Goal: Information Seeking & Learning: Understand process/instructions

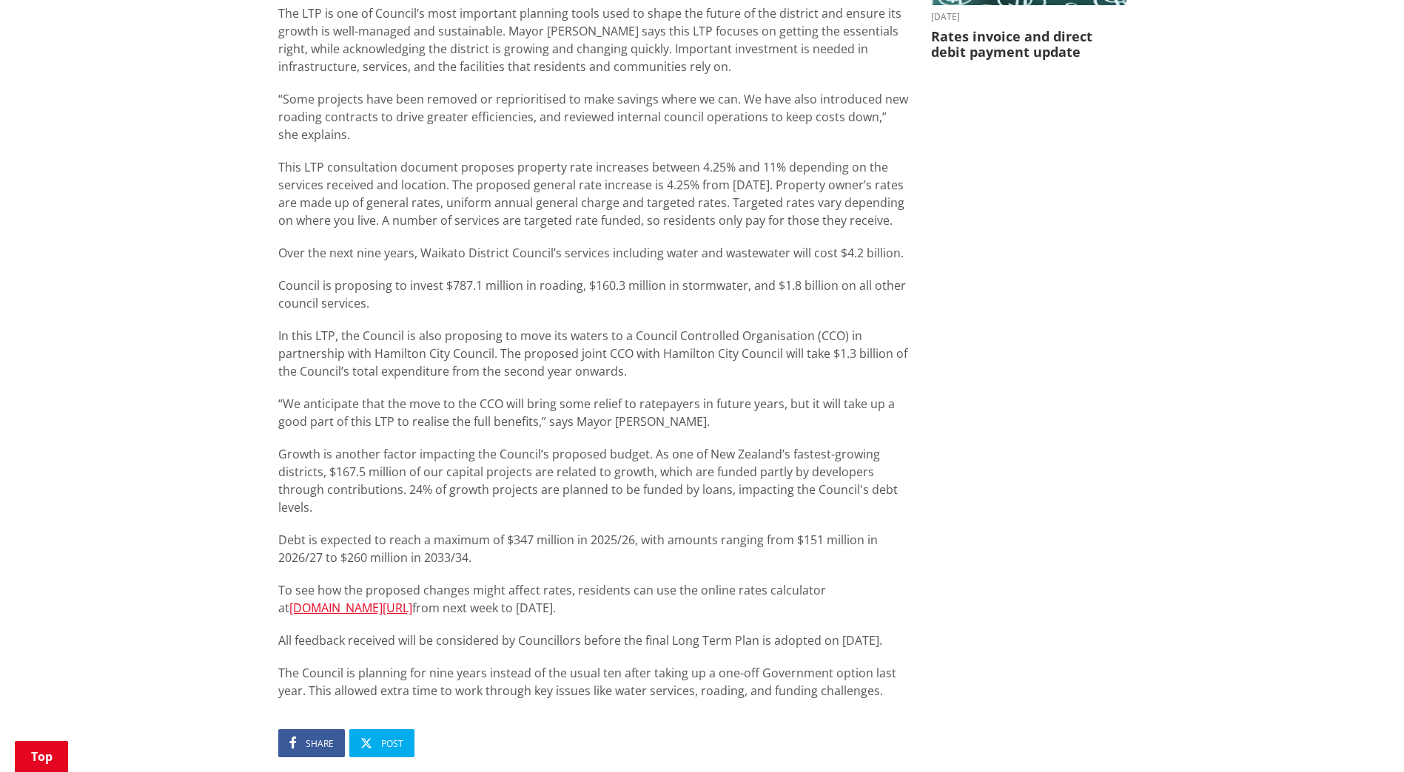
scroll to position [740, 0]
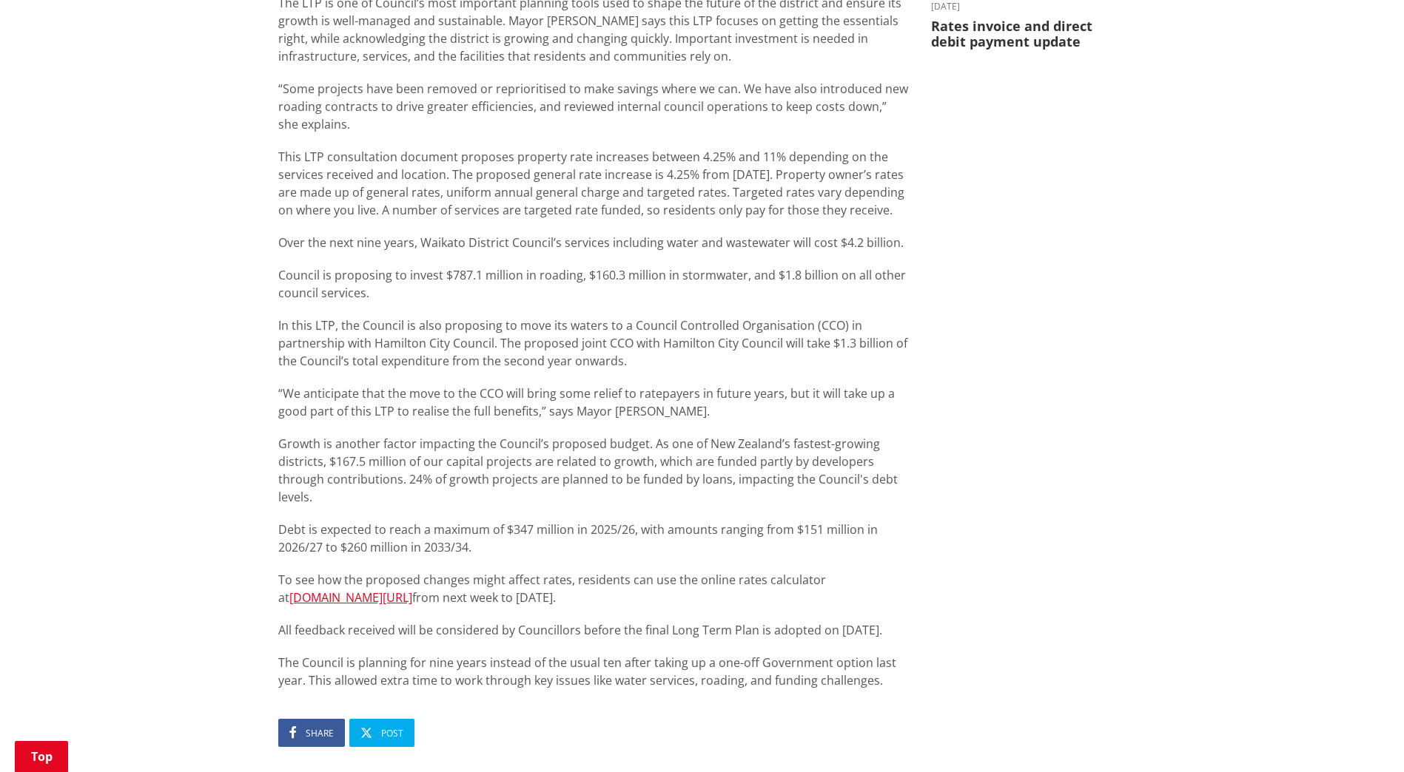
click at [248, 378] on div "Home News Waikato District proposes 4.25% general rate increase in 2025-2034 Lo…" at bounding box center [702, 221] width 1404 height 1627
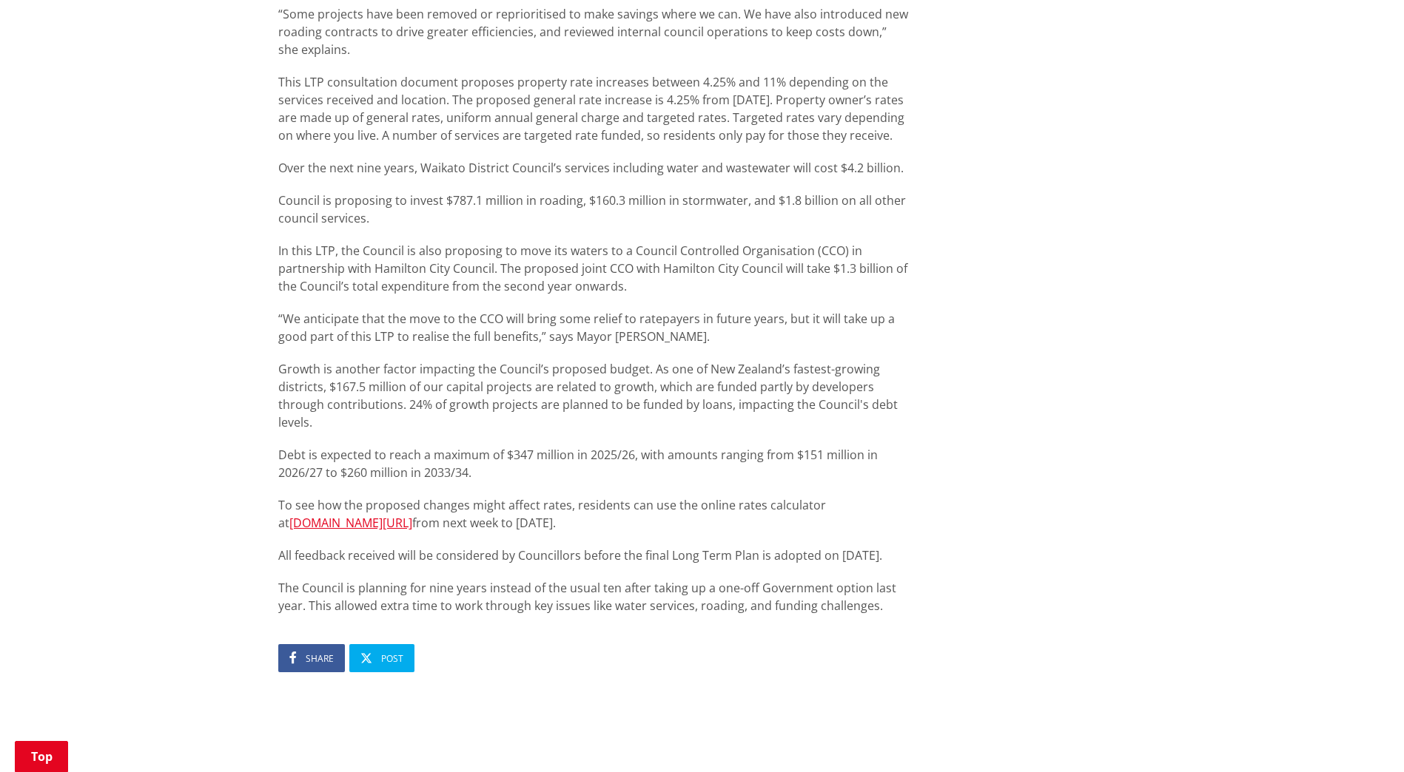
scroll to position [814, 0]
click at [238, 357] on div "Home News Waikato District proposes 4.25% general rate increase in 2025-2034 Lo…" at bounding box center [702, 147] width 1404 height 1627
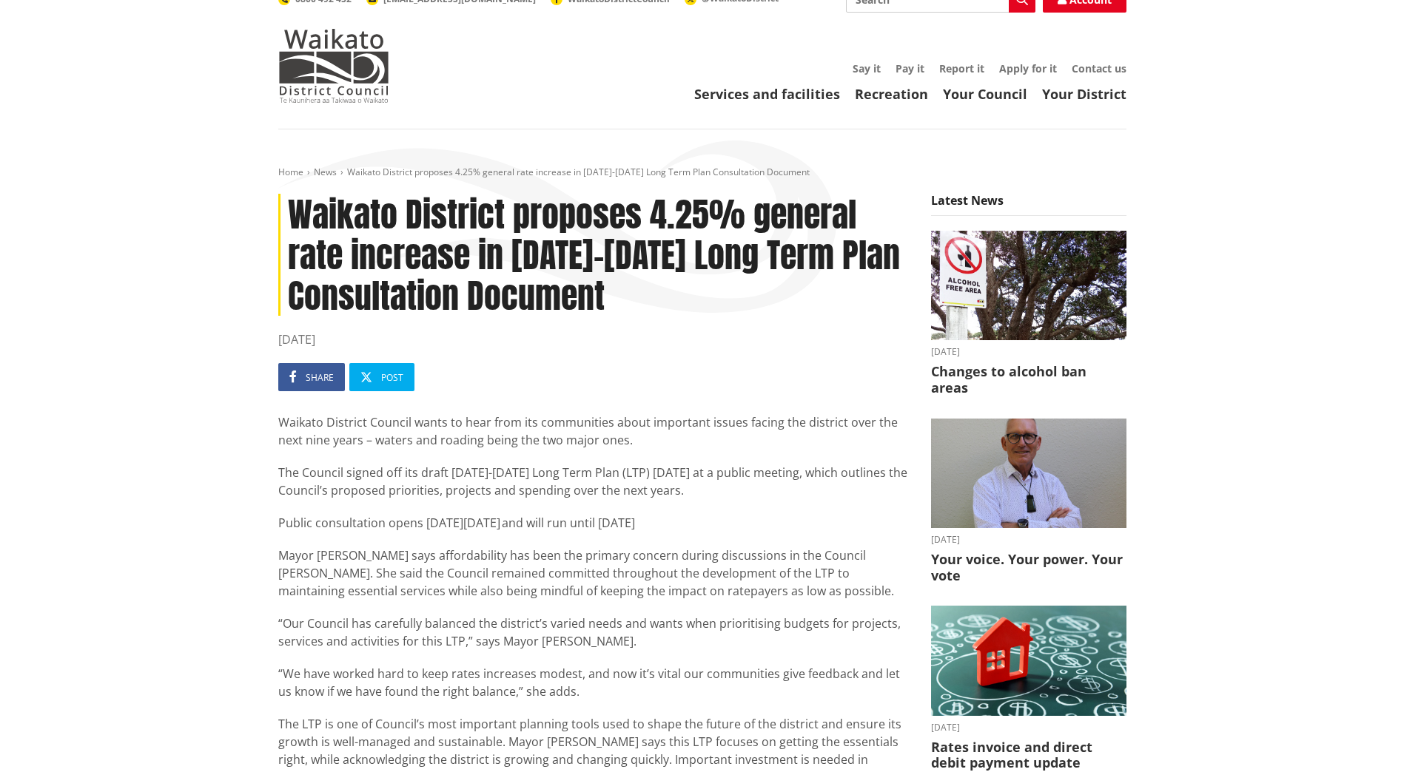
scroll to position [0, 0]
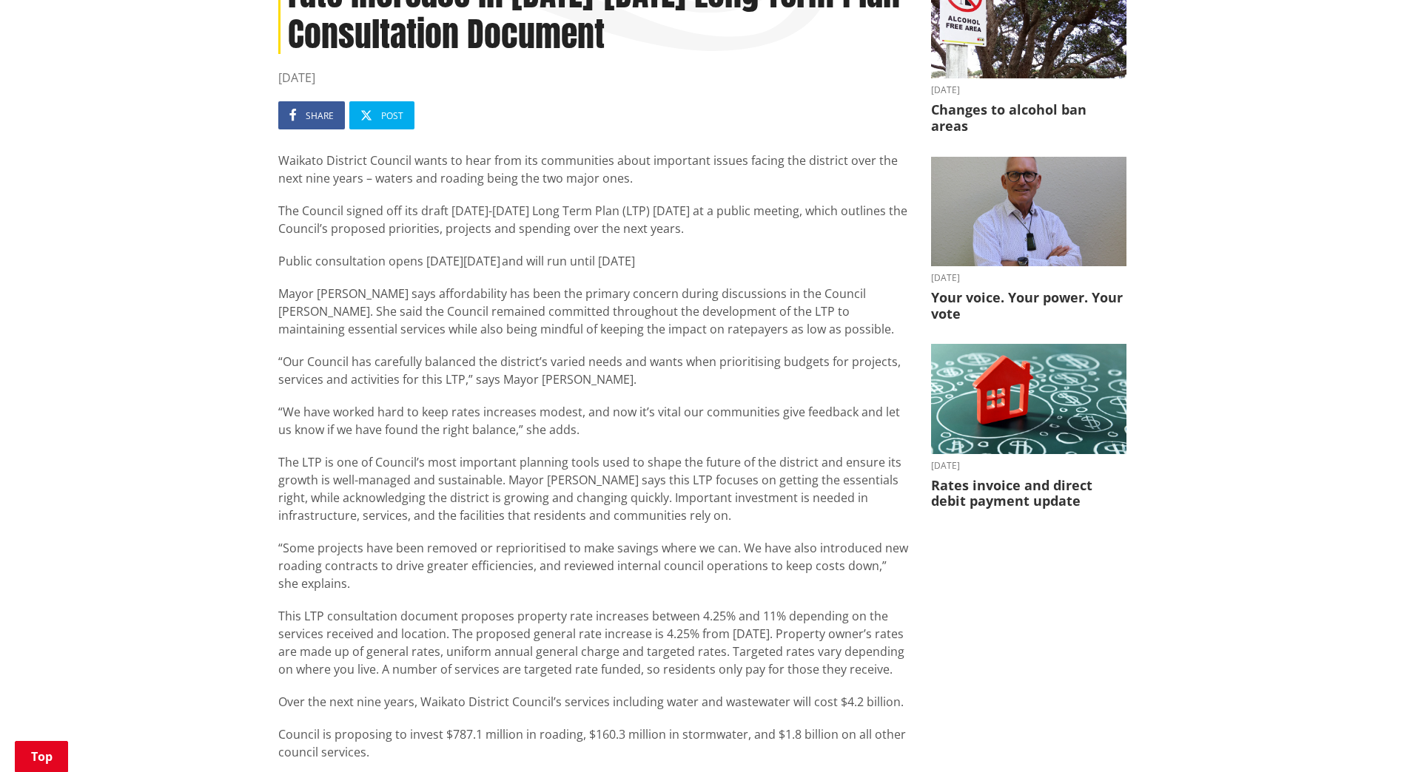
scroll to position [299, 0]
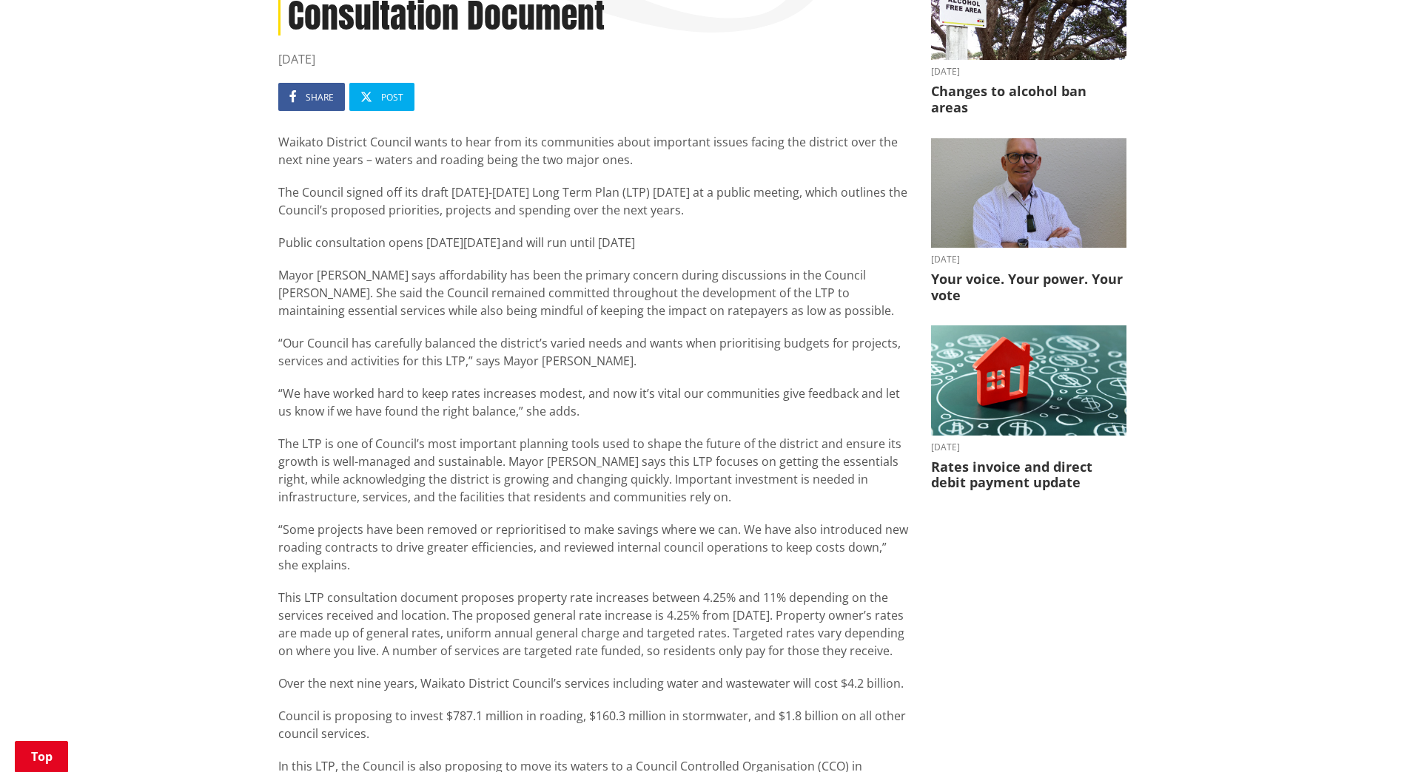
click at [586, 320] on div "Waikato District Council wants to hear from its communities about important iss…" at bounding box center [593, 631] width 630 height 997
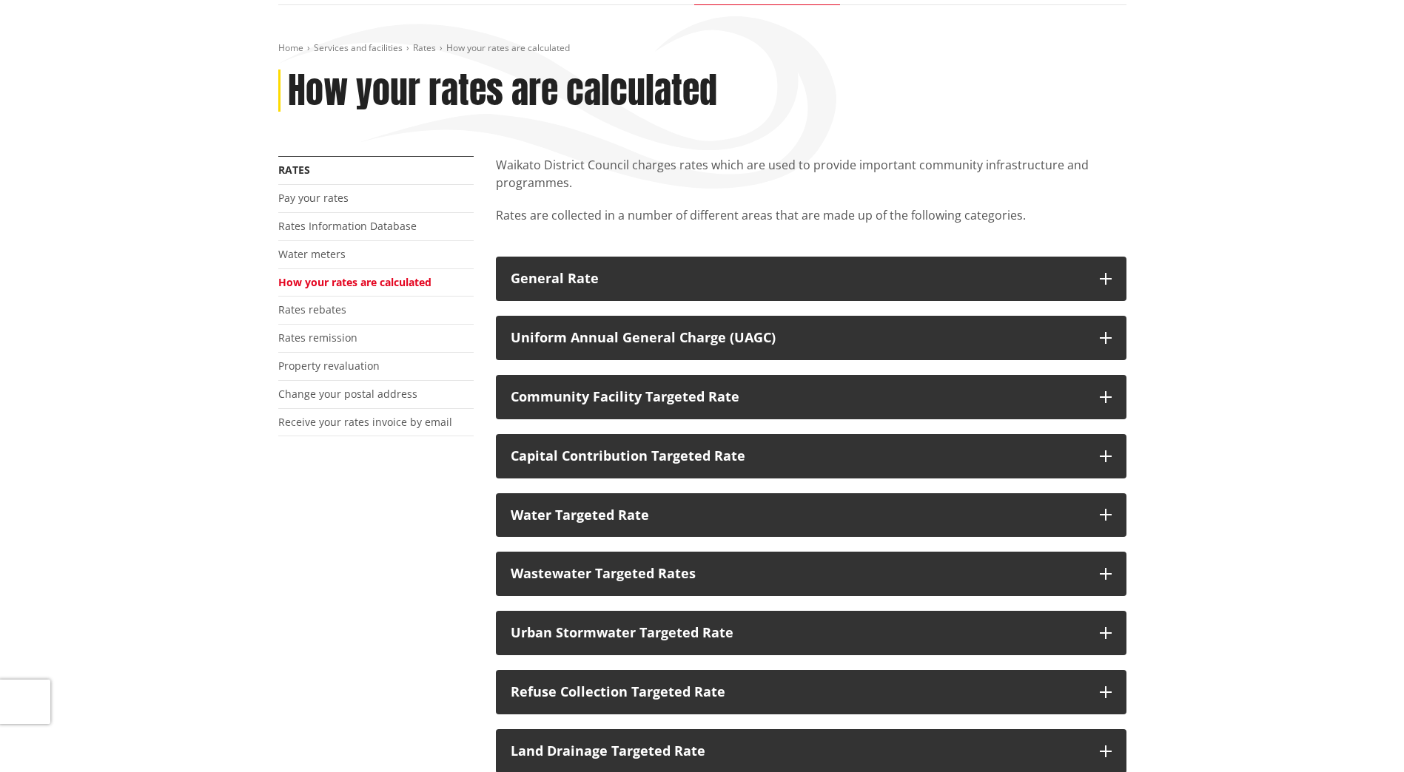
scroll to position [148, 0]
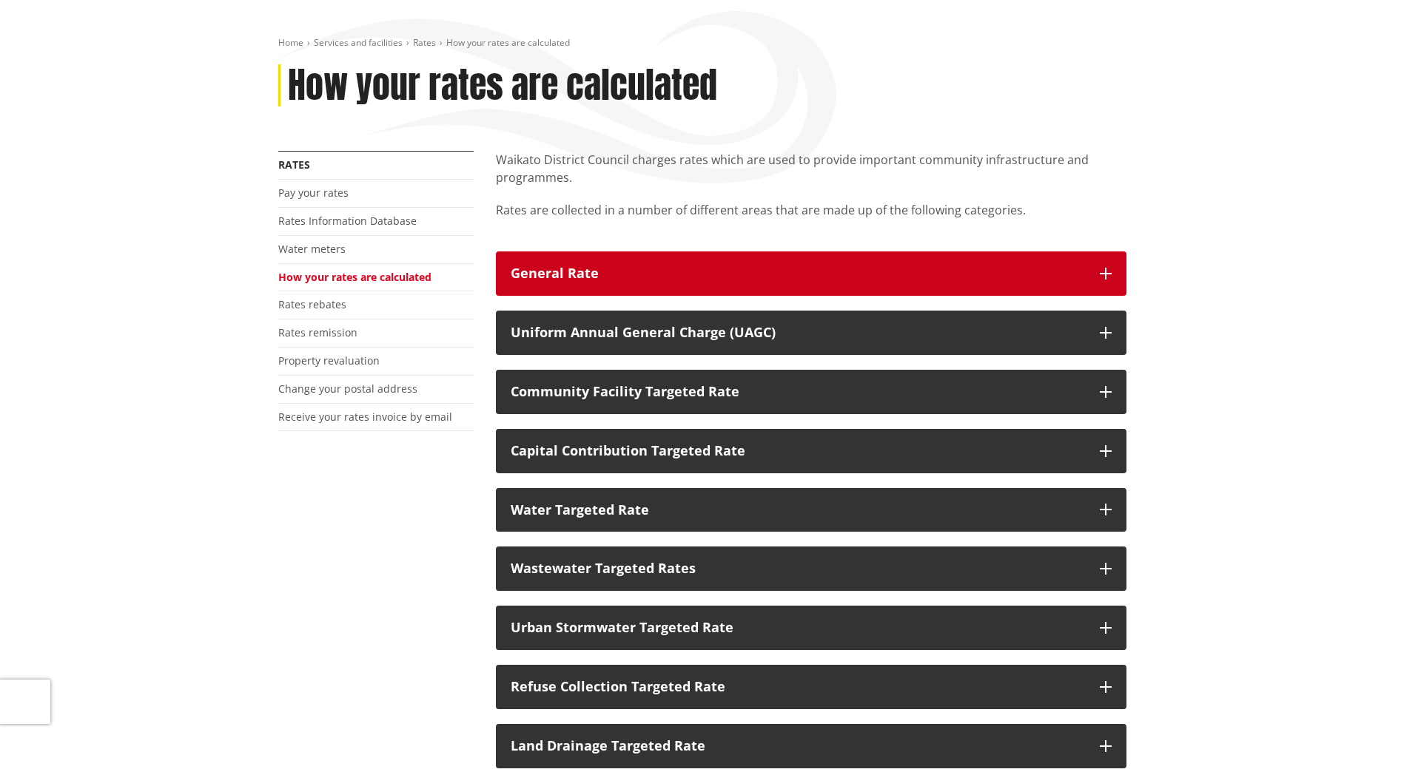
click at [1102, 272] on icon "button" at bounding box center [1105, 274] width 12 height 12
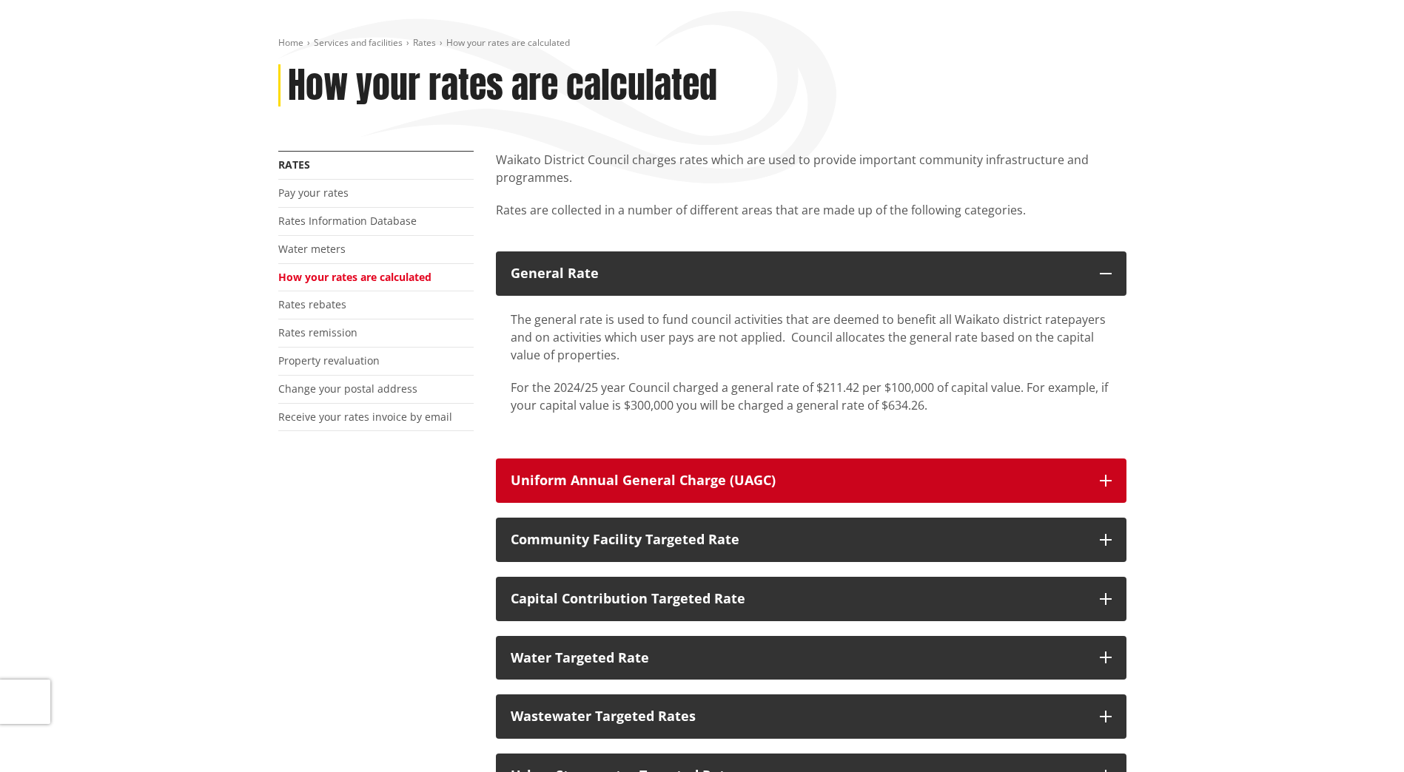
click at [781, 466] on button "Uniform Annual General Charge (UAGC)" at bounding box center [811, 481] width 630 height 44
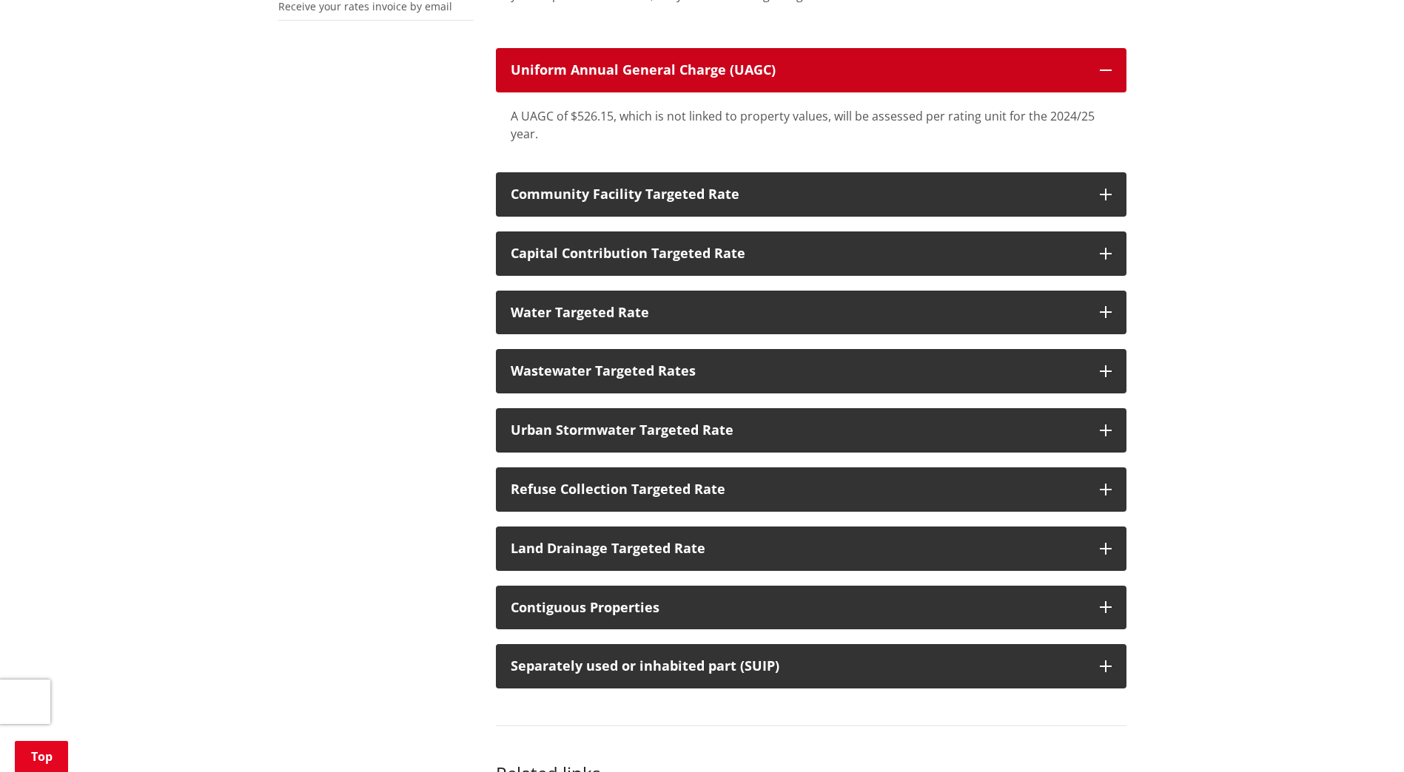
scroll to position [592, 0]
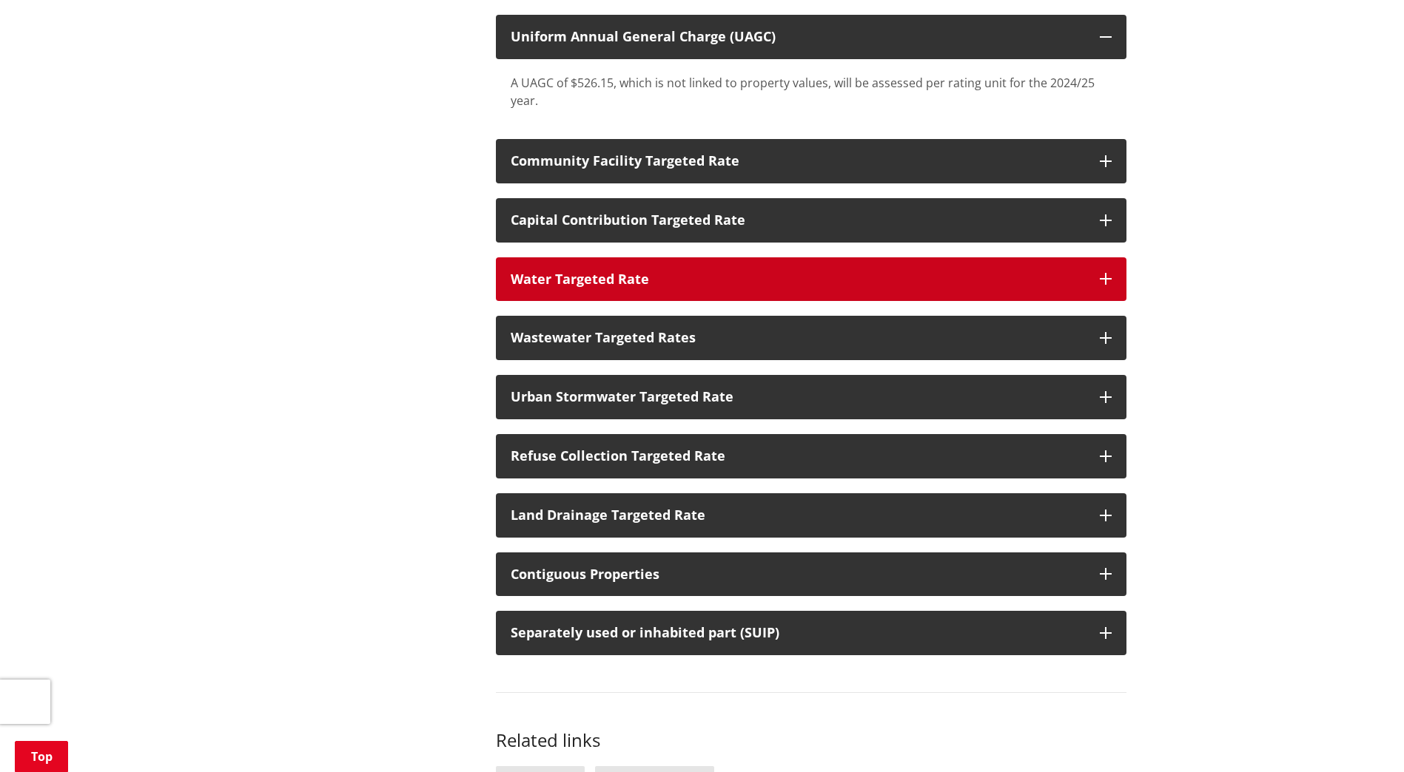
click at [809, 282] on div "Water Targeted Rate" at bounding box center [798, 279] width 574 height 15
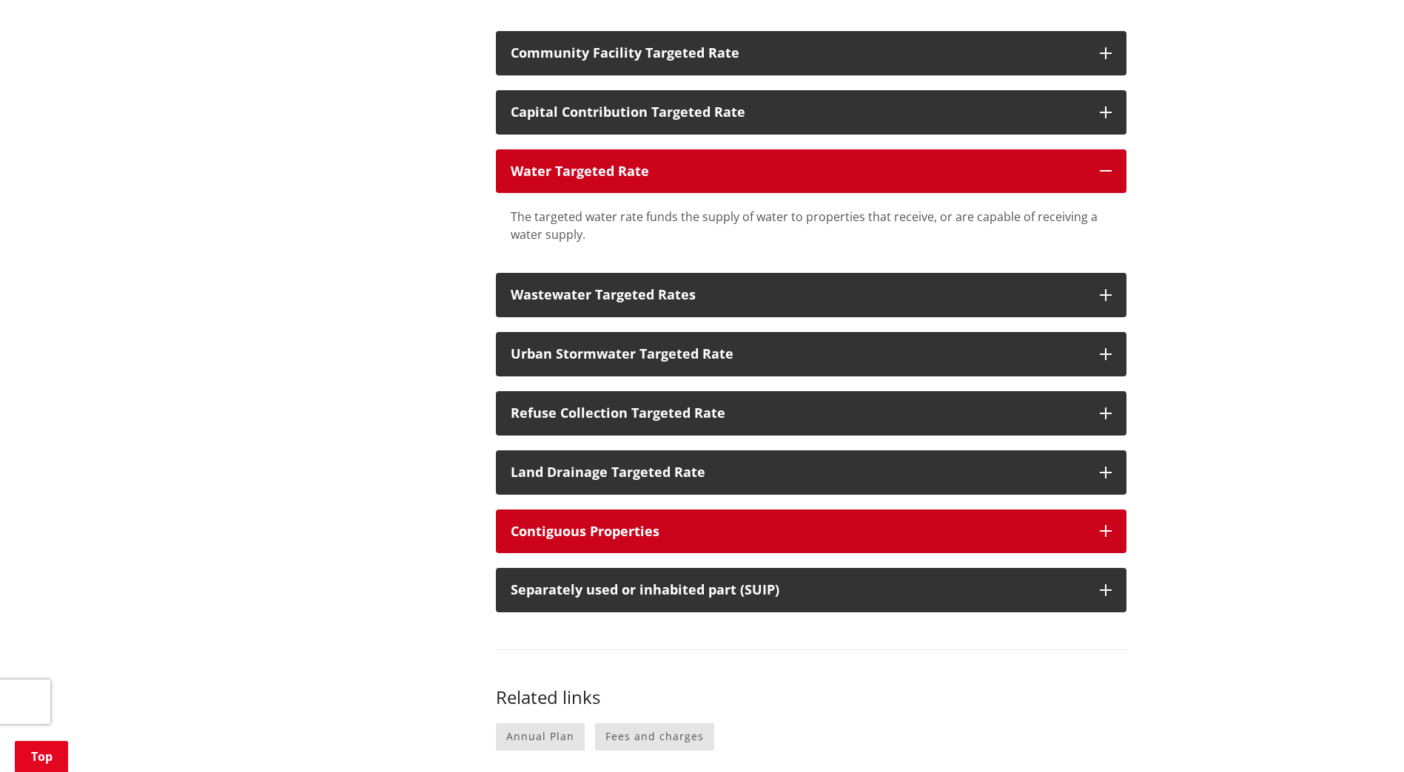
scroll to position [666, 0]
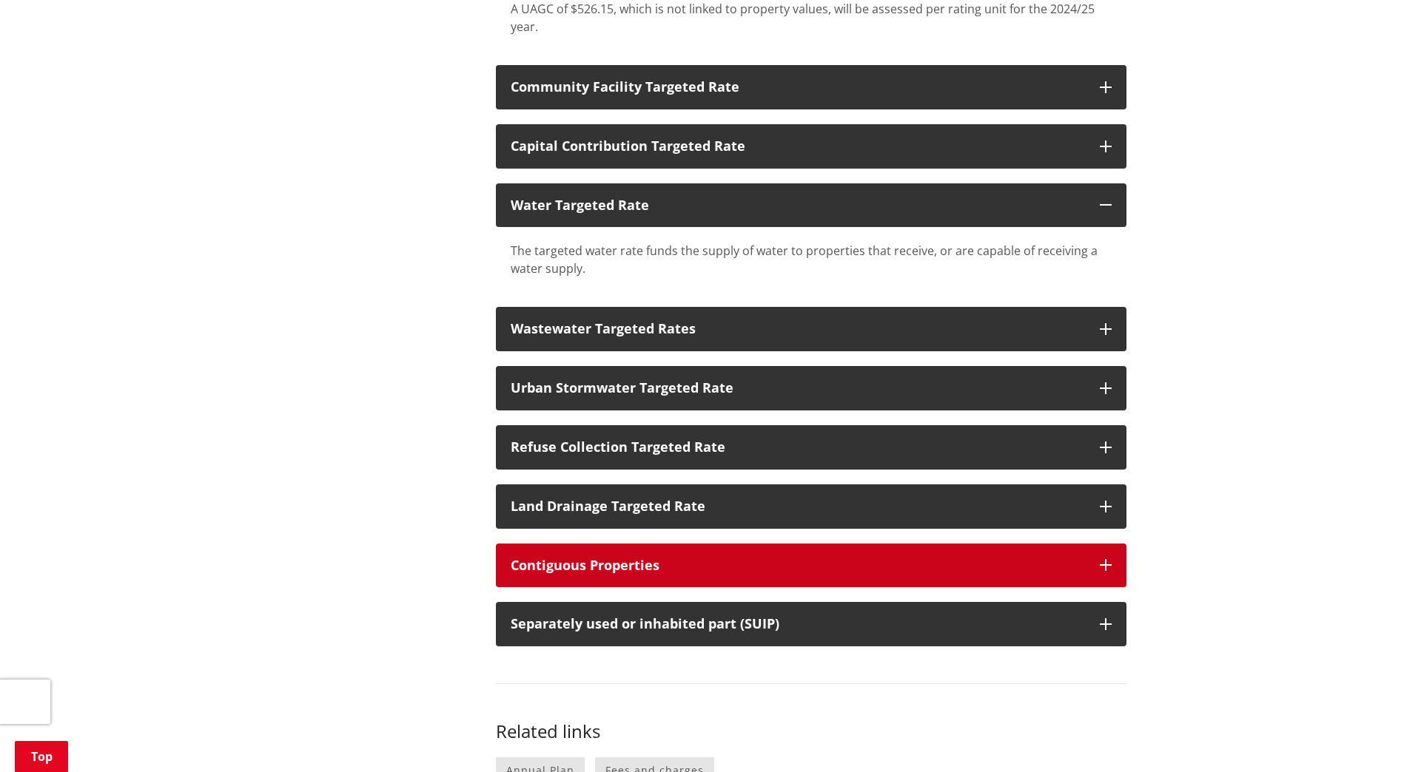
click at [673, 555] on button "Contiguous Properties" at bounding box center [811, 566] width 630 height 44
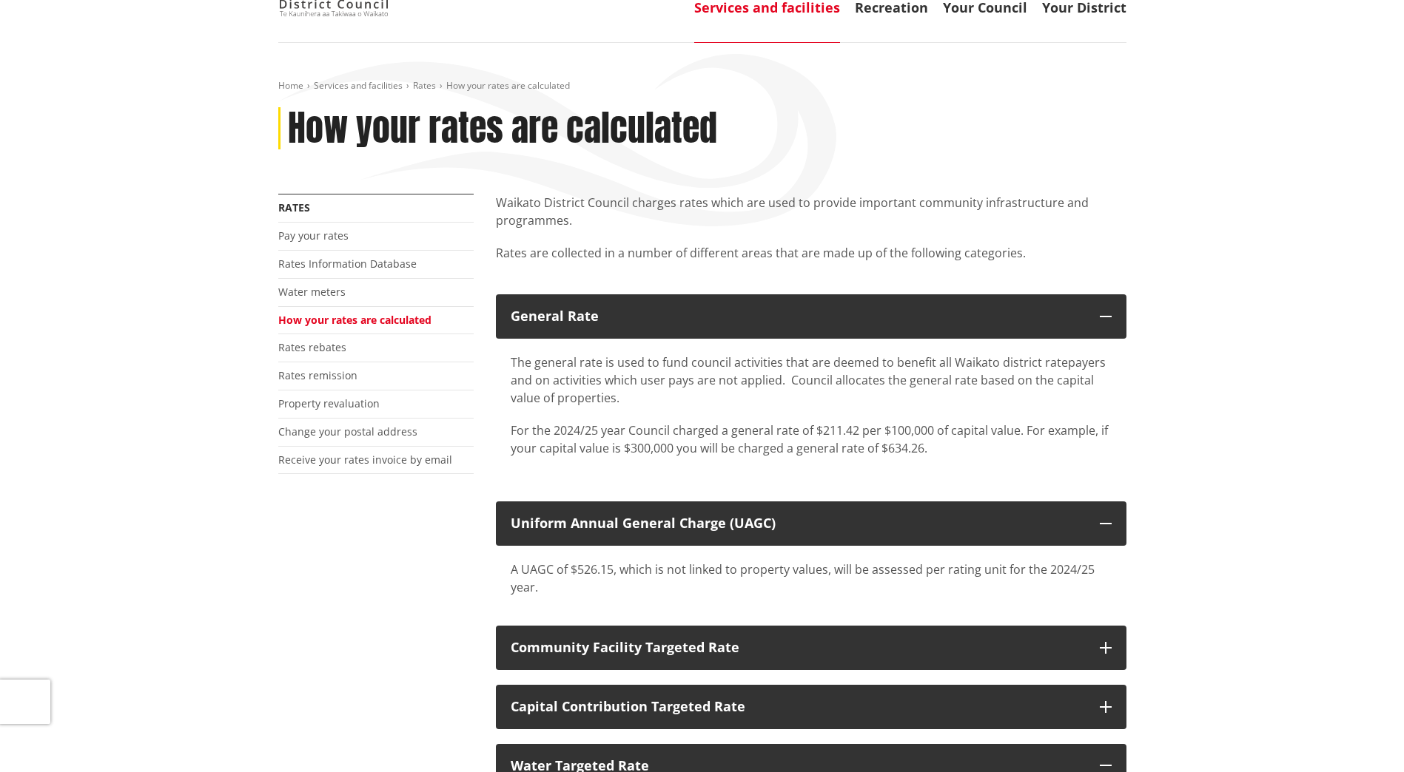
scroll to position [74, 0]
